Goal: Task Accomplishment & Management: Use online tool/utility

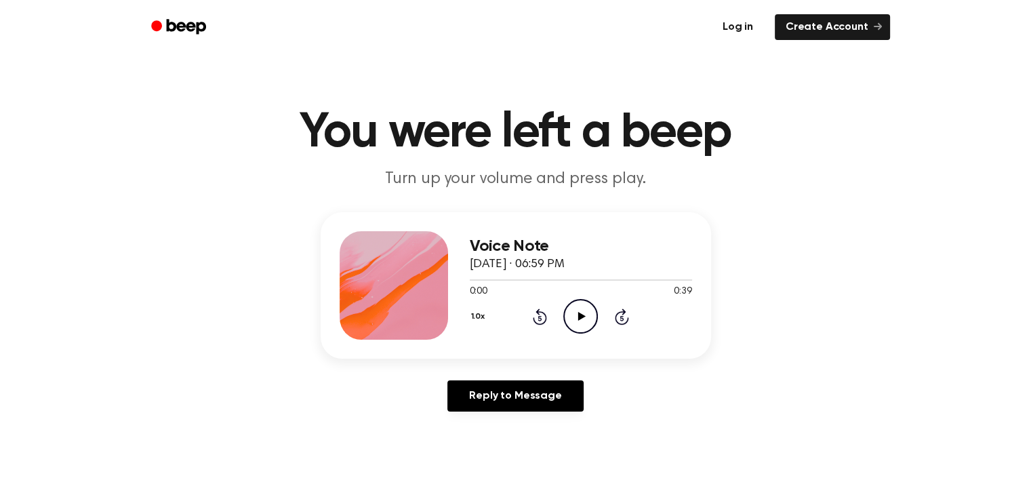
click at [742, 26] on link "Log in" at bounding box center [738, 27] width 58 height 31
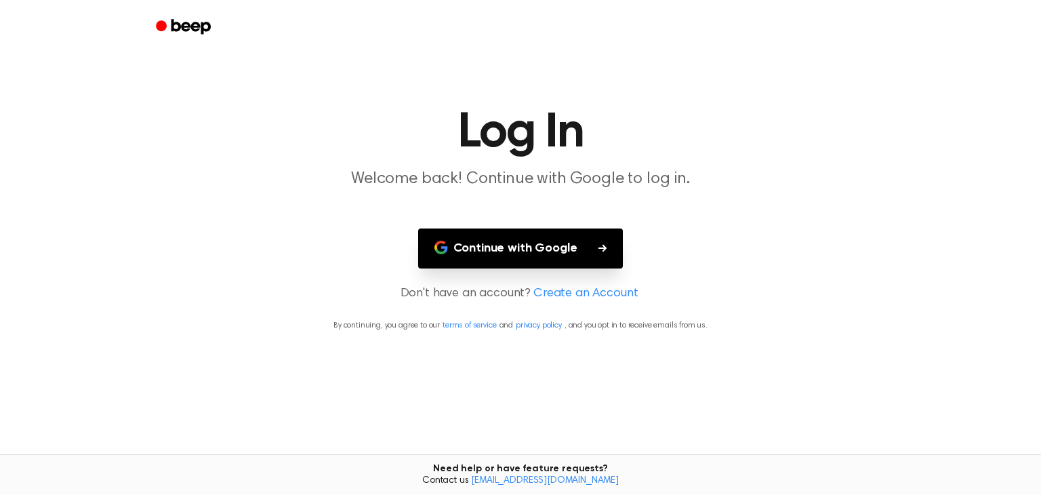
click at [501, 247] on button "Continue with Google" at bounding box center [520, 248] width 205 height 40
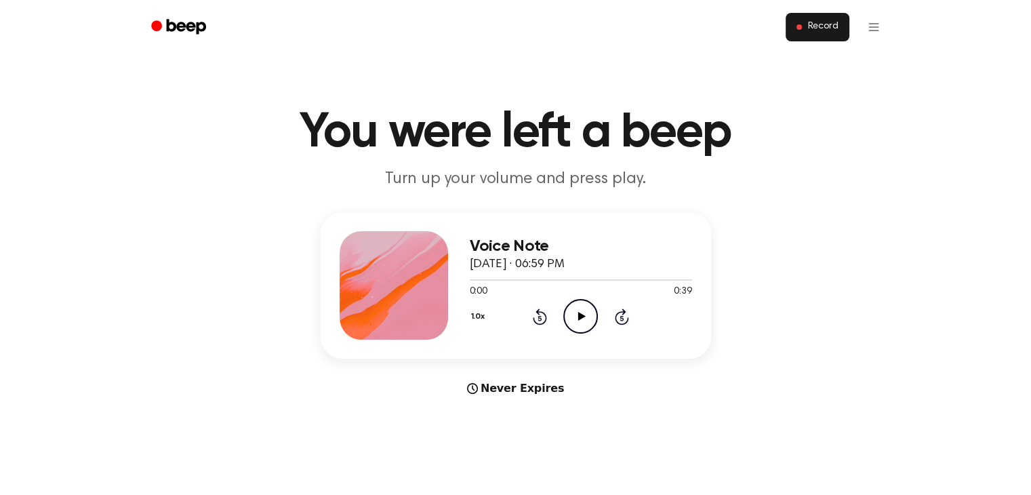
click at [818, 25] on span "Record" at bounding box center [822, 27] width 31 height 12
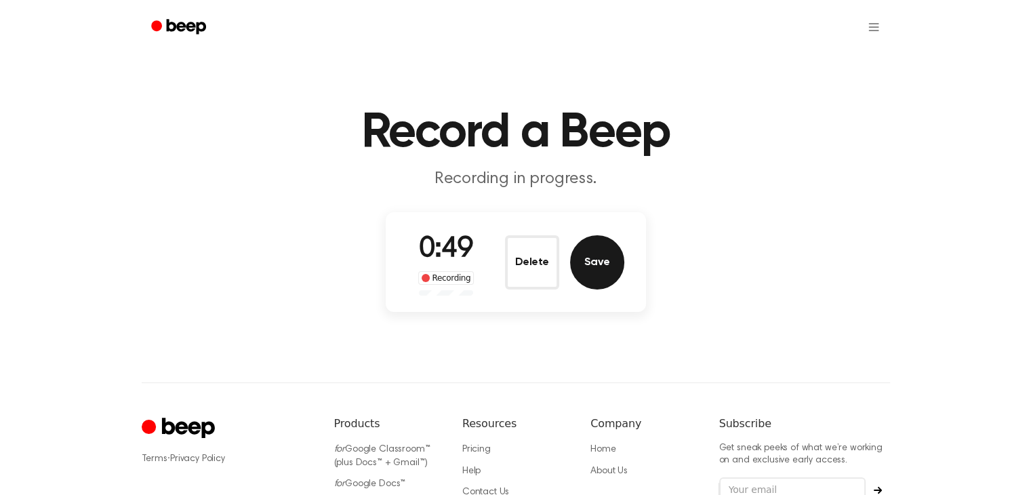
click at [599, 264] on button "Save" at bounding box center [597, 262] width 54 height 54
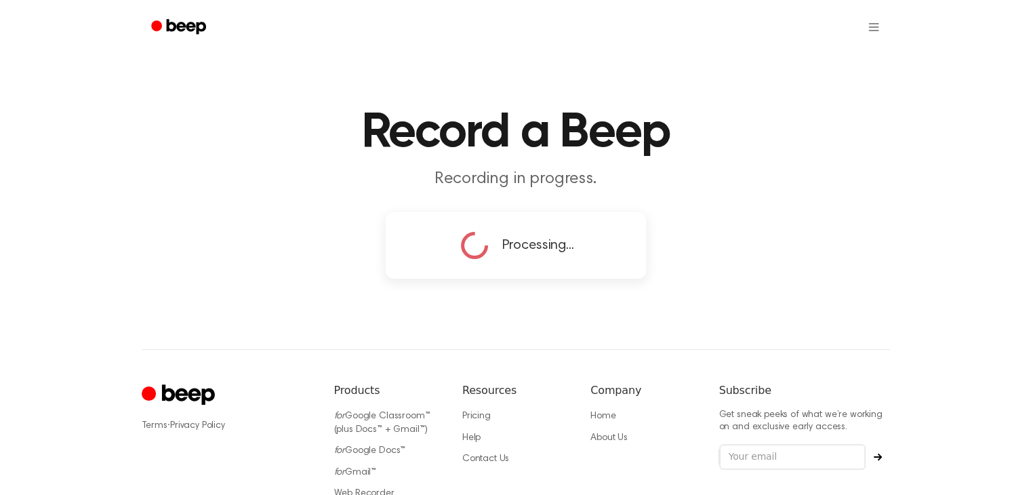
click at [752, 232] on main "Record a Beep Recording in progress. Processing..." at bounding box center [515, 142] width 1031 height 284
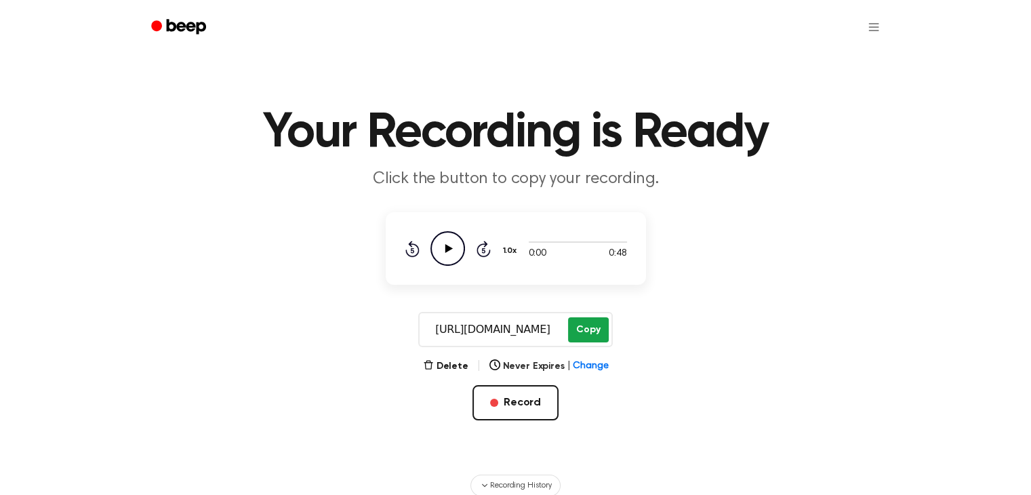
click at [592, 327] on button "Copy" at bounding box center [588, 329] width 40 height 25
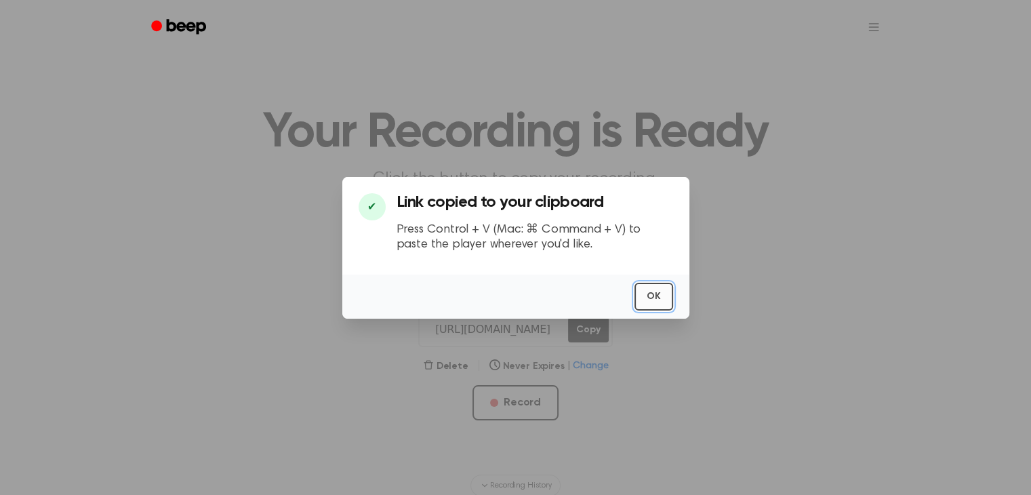
click at [655, 292] on button "OK" at bounding box center [653, 297] width 39 height 28
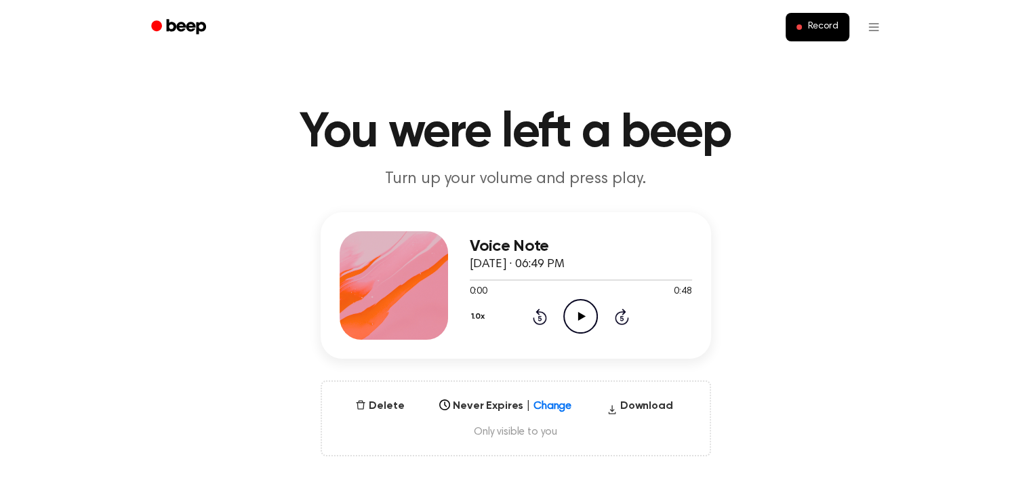
click at [580, 316] on icon at bounding box center [581, 316] width 7 height 9
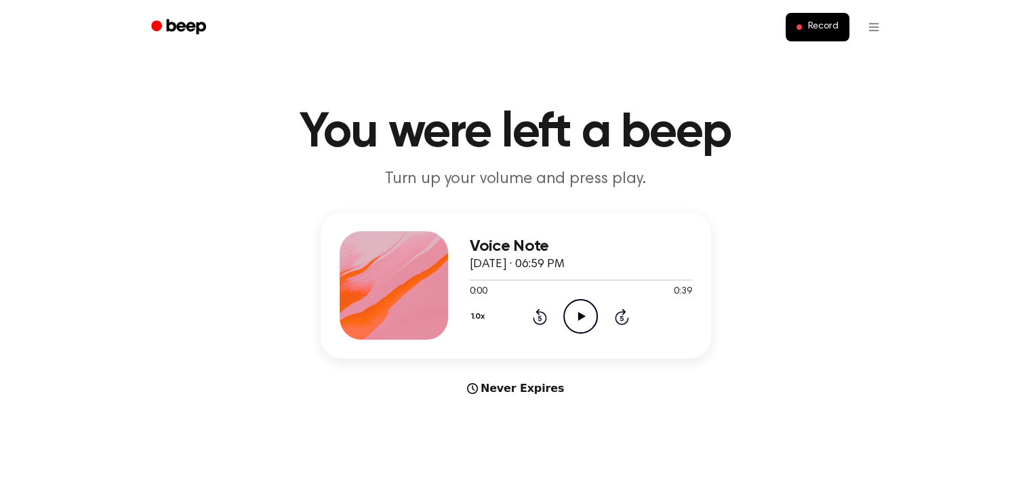
click at [182, 22] on icon "Beep" at bounding box center [185, 26] width 39 height 15
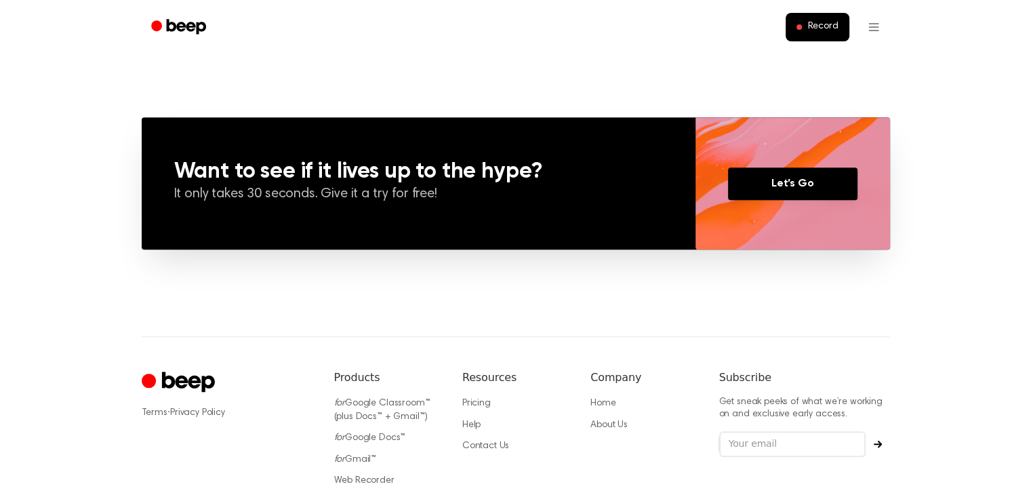
scroll to position [1036, 0]
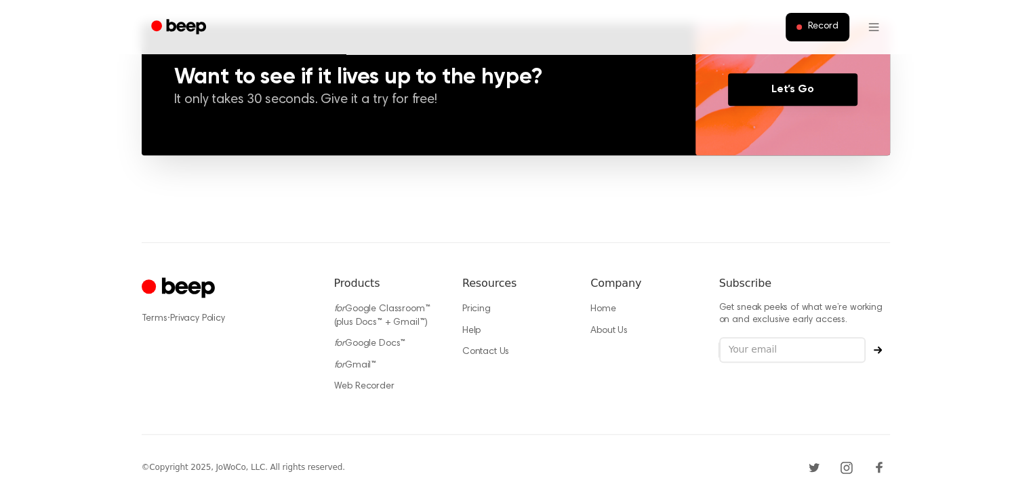
click at [166, 281] on icon "Cruip" at bounding box center [180, 288] width 77 height 26
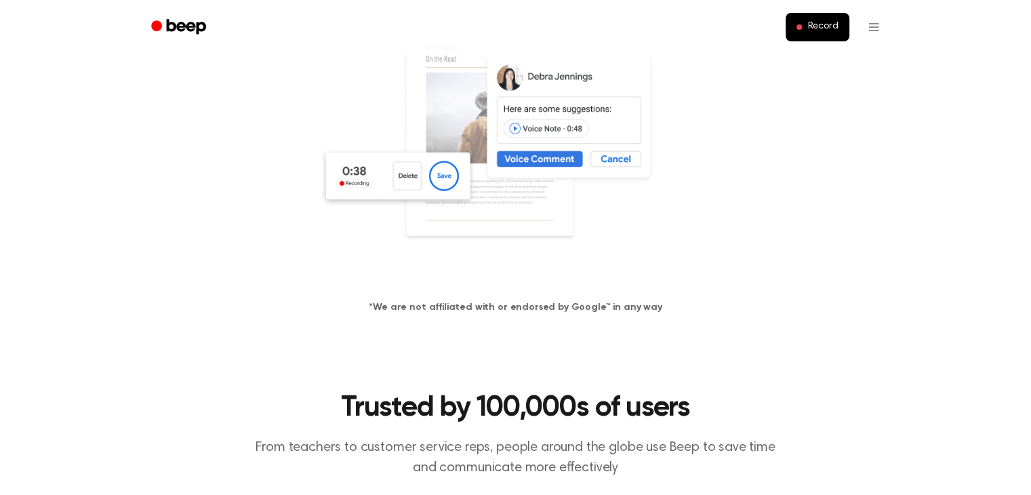
scroll to position [0, 0]
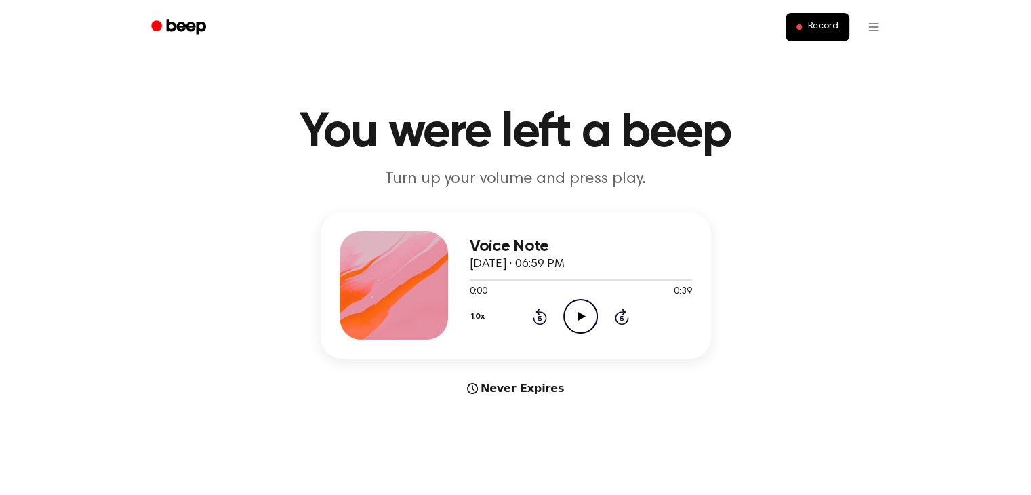
click at [178, 23] on icon "Beep" at bounding box center [185, 26] width 39 height 15
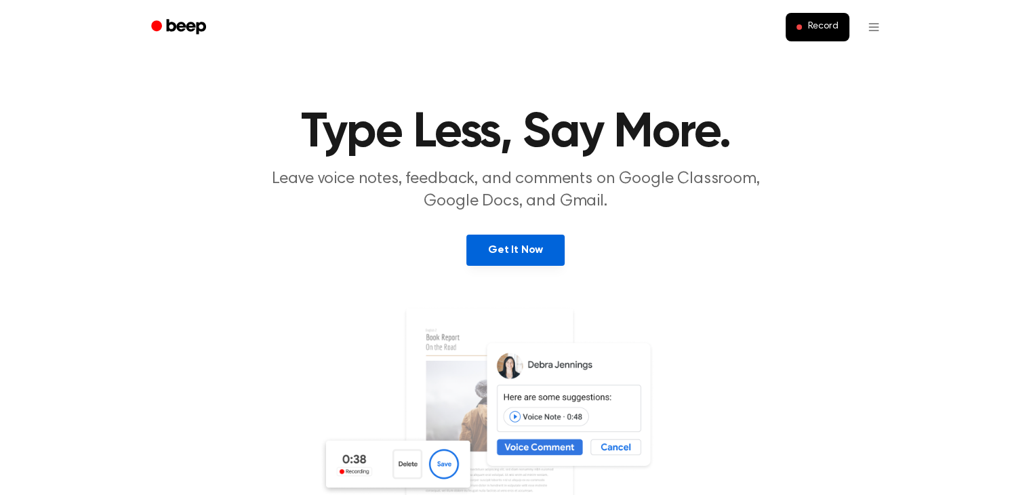
click at [514, 250] on link "Get It Now" at bounding box center [515, 250] width 98 height 31
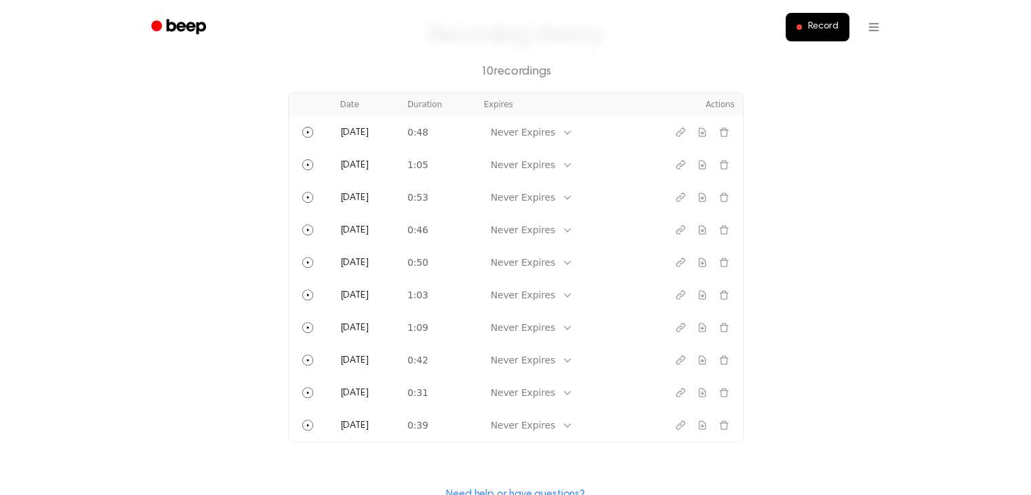
scroll to position [502, 0]
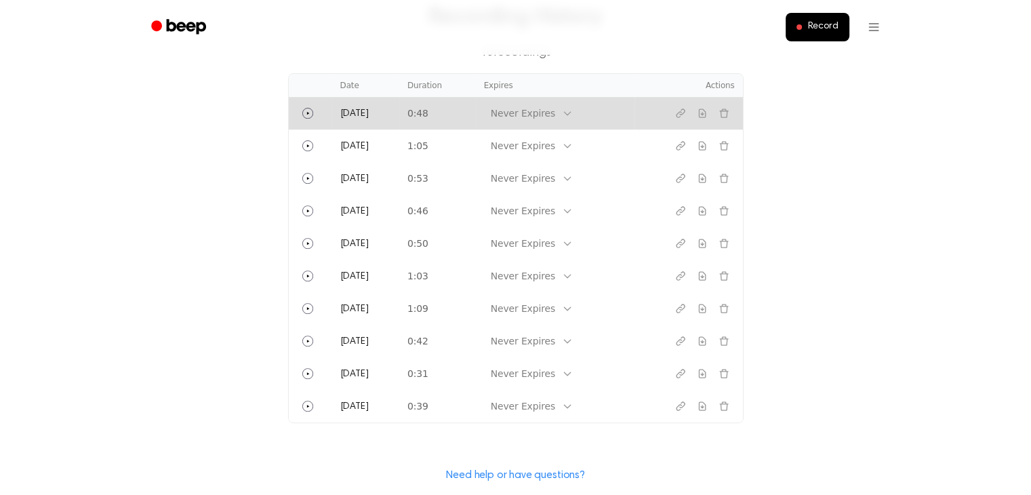
click at [399, 112] on td "[DATE]" at bounding box center [365, 113] width 67 height 33
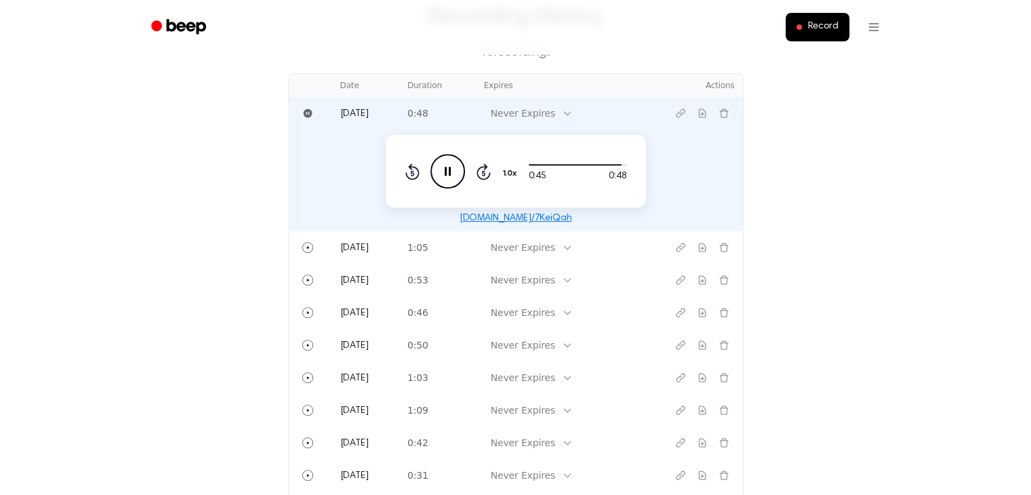
click at [765, 170] on main "Welcome [GEOGRAPHIC_DATA]! Select any of the products below to get started. 🧑🏻‍…" at bounding box center [515, 84] width 1031 height 1173
click at [786, 213] on main "Welcome [GEOGRAPHIC_DATA]! Select any of the products below to get started. 🧑🏻‍…" at bounding box center [515, 84] width 1031 height 1173
click at [178, 22] on icon "Beep" at bounding box center [180, 27] width 58 height 20
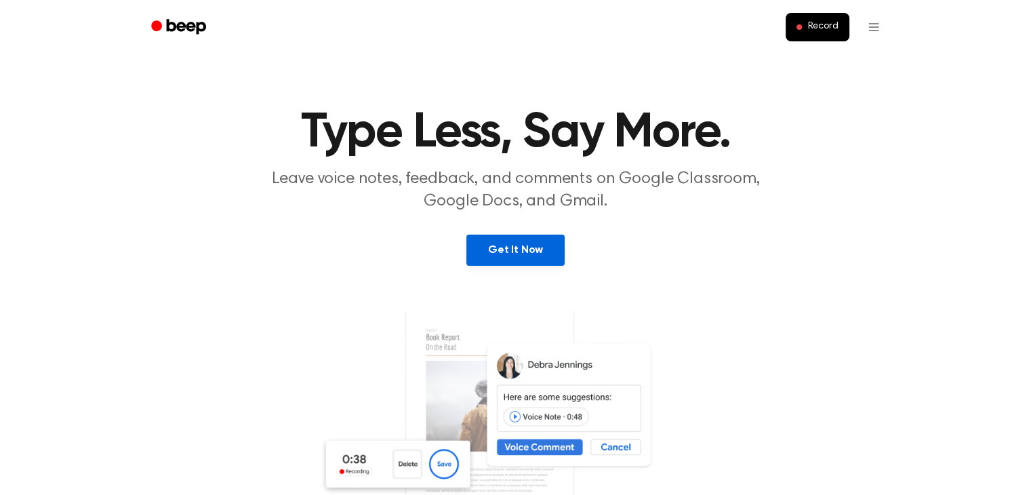
click at [512, 248] on link "Get It Now" at bounding box center [515, 250] width 98 height 31
